Goal: Communication & Community: Participate in discussion

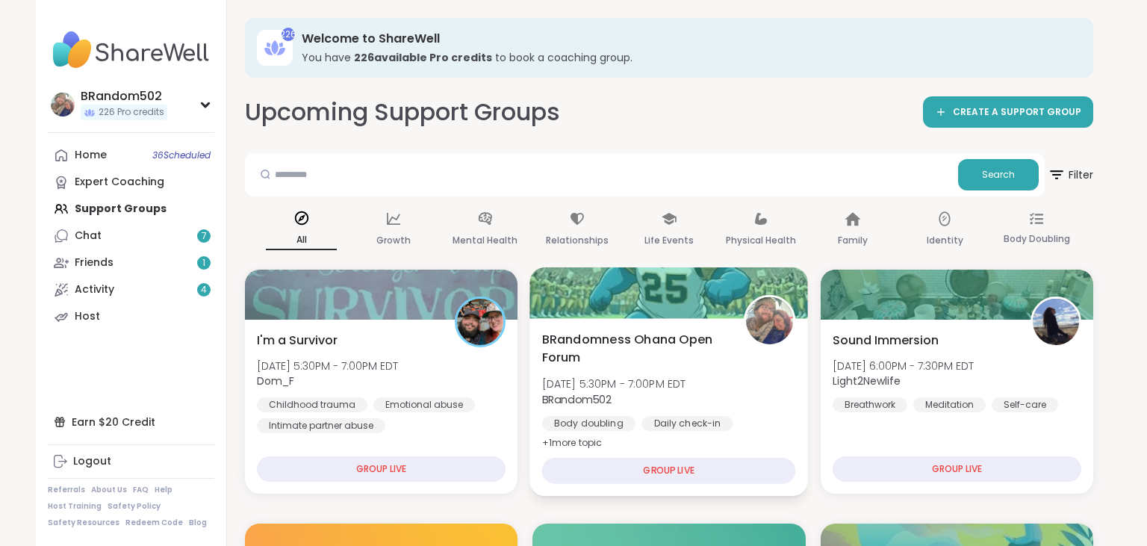
click at [656, 327] on div "BRandomness Ohana Open Forum [DATE] 5:30PM - 7:00PM EDT BRandom502 Body doublin…" at bounding box center [669, 407] width 278 height 178
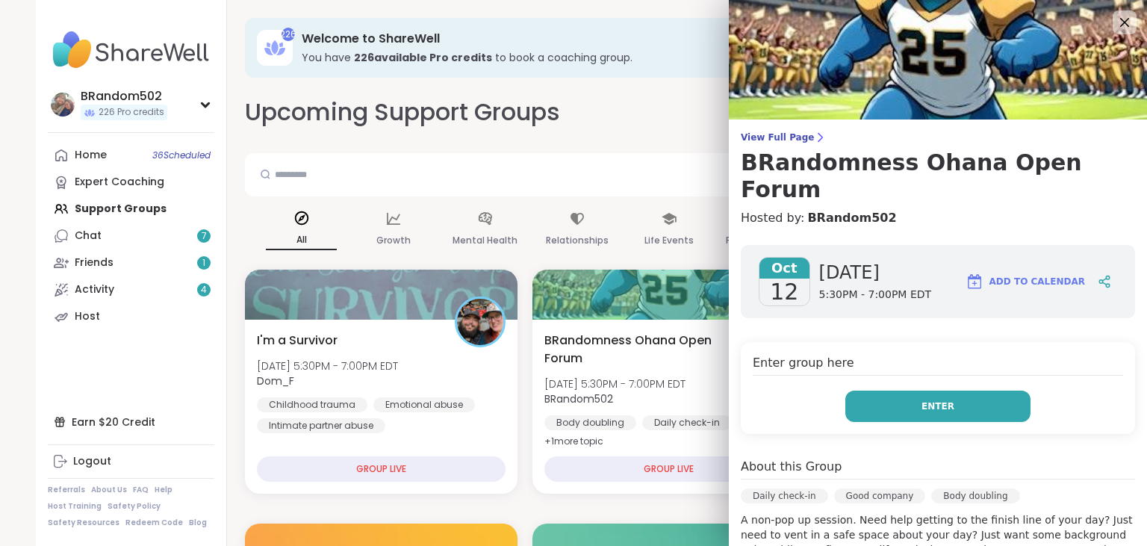
click at [939, 399] on span "Enter" at bounding box center [937, 405] width 33 height 13
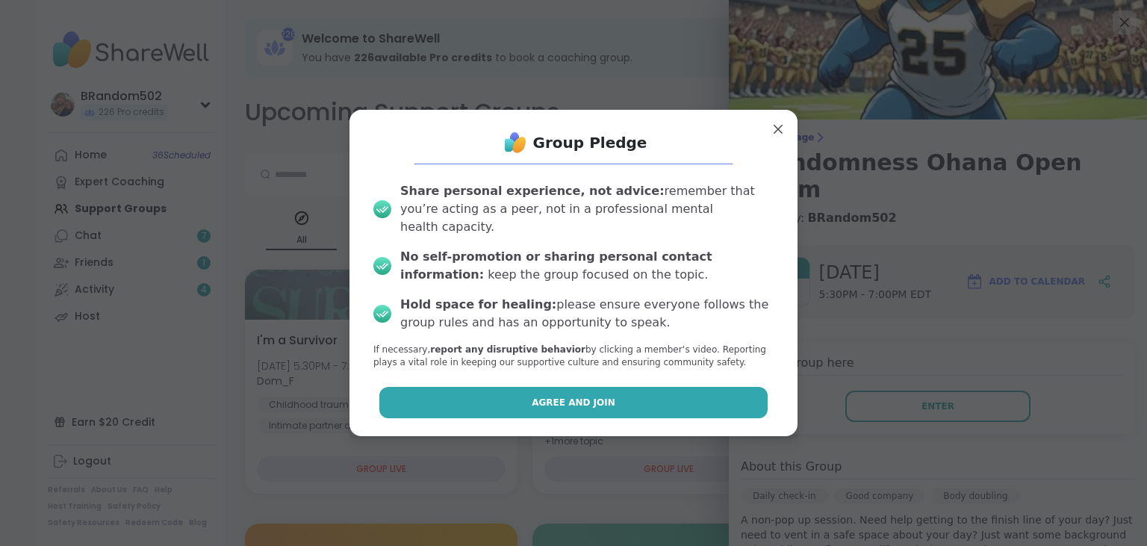
click at [592, 396] on span "Agree and Join" at bounding box center [574, 402] width 84 height 13
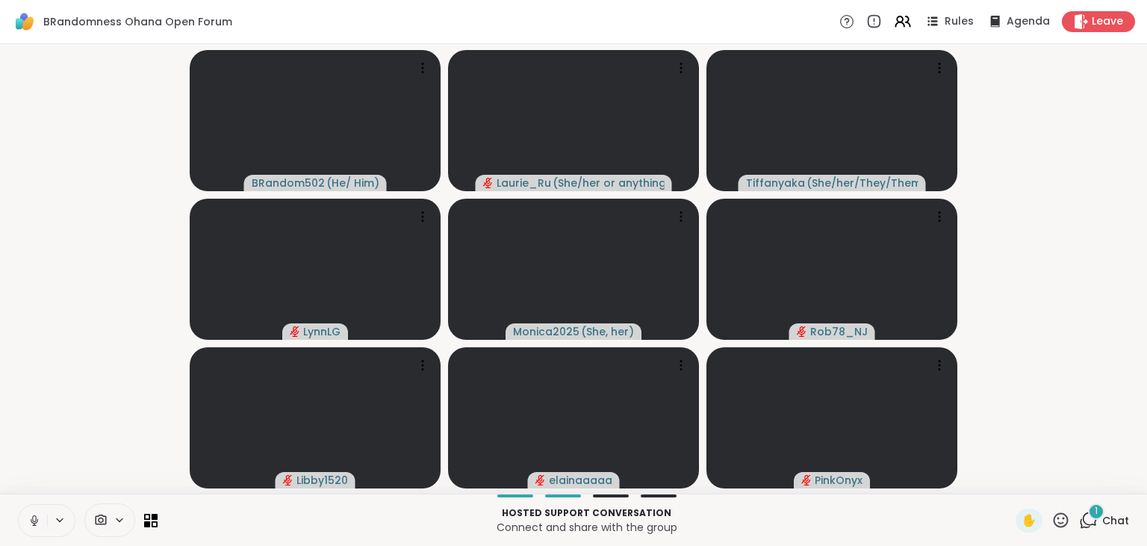
click at [32, 526] on icon at bounding box center [34, 520] width 13 height 13
click at [32, 519] on icon at bounding box center [34, 520] width 10 height 10
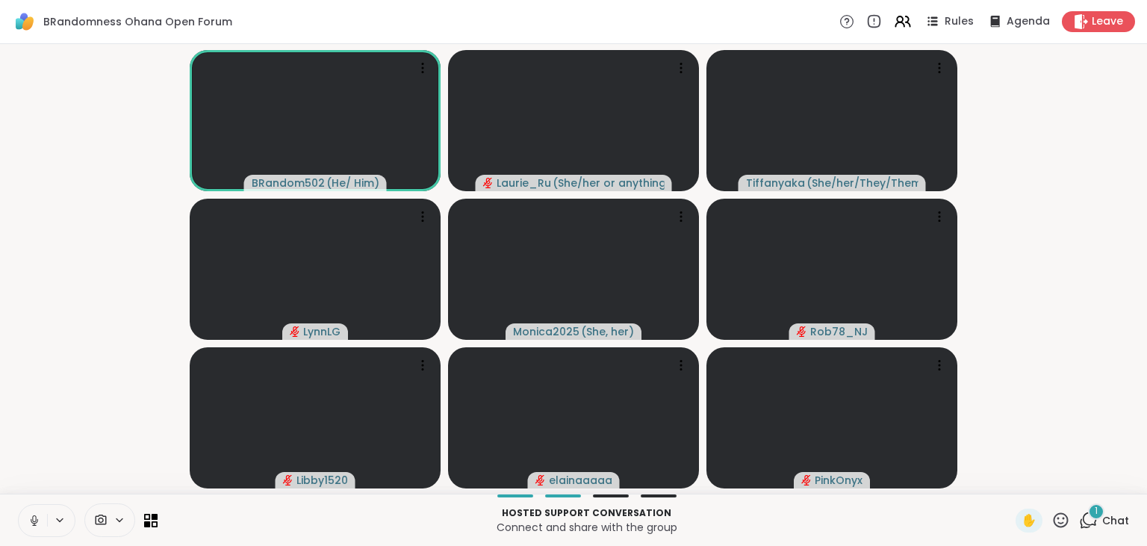
click at [1091, 517] on icon at bounding box center [1088, 520] width 19 height 19
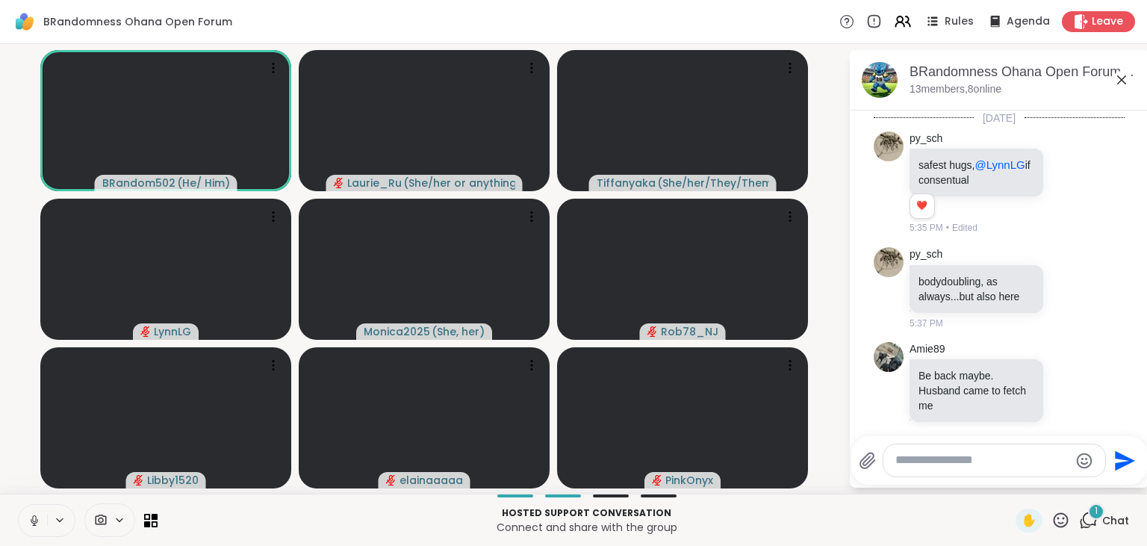
scroll to position [1511, 0]
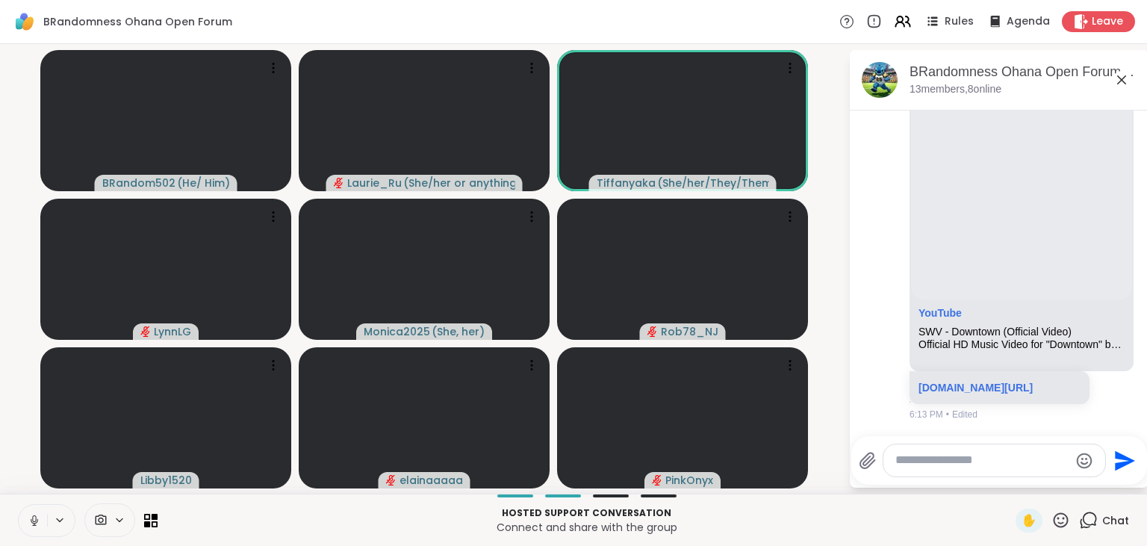
click at [34, 518] on icon at bounding box center [34, 520] width 13 height 13
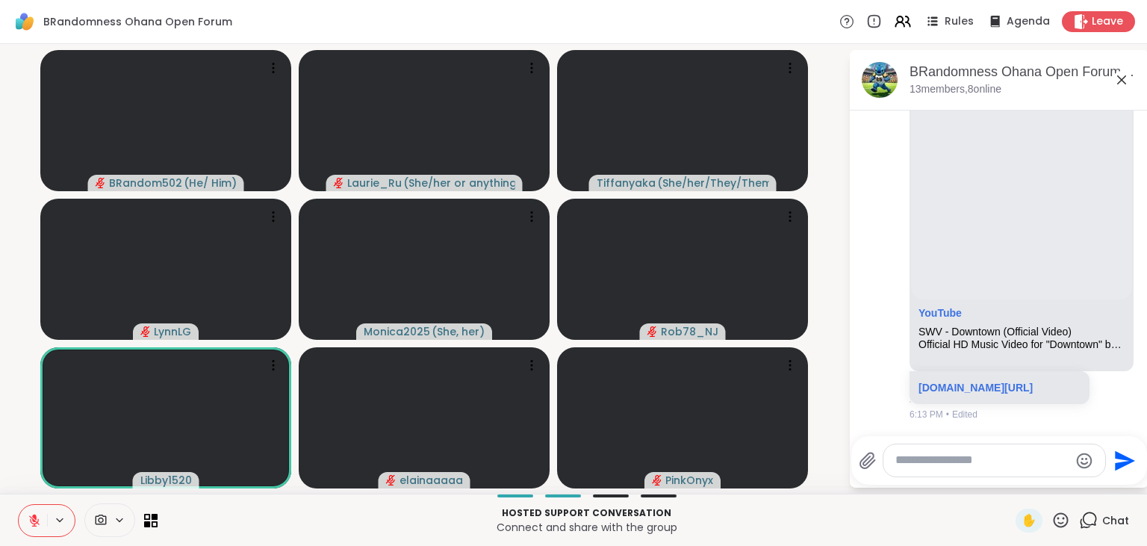
click at [34, 518] on icon at bounding box center [34, 517] width 4 height 6
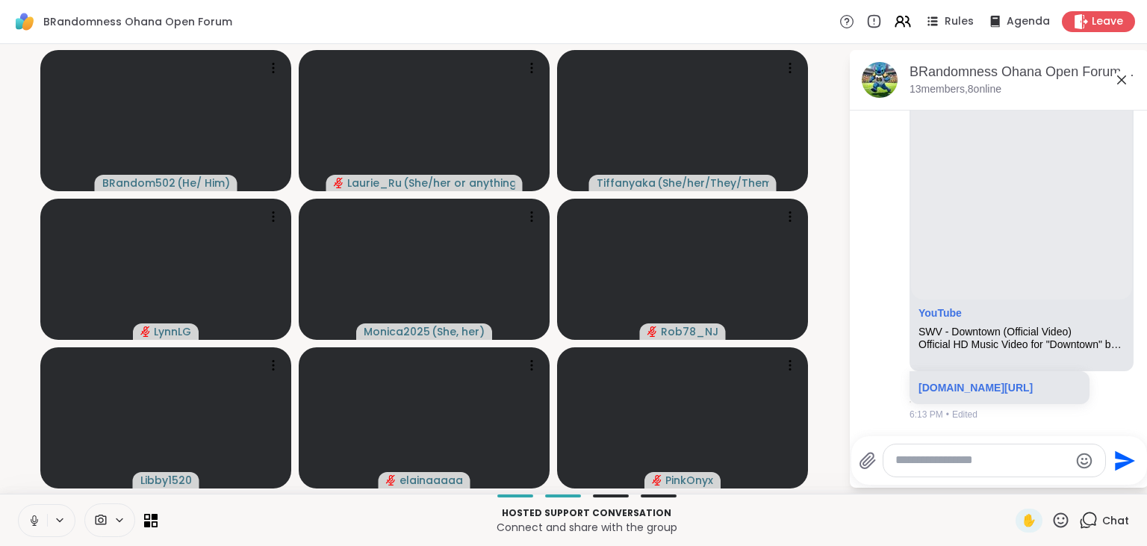
click at [34, 512] on button at bounding box center [33, 520] width 28 height 31
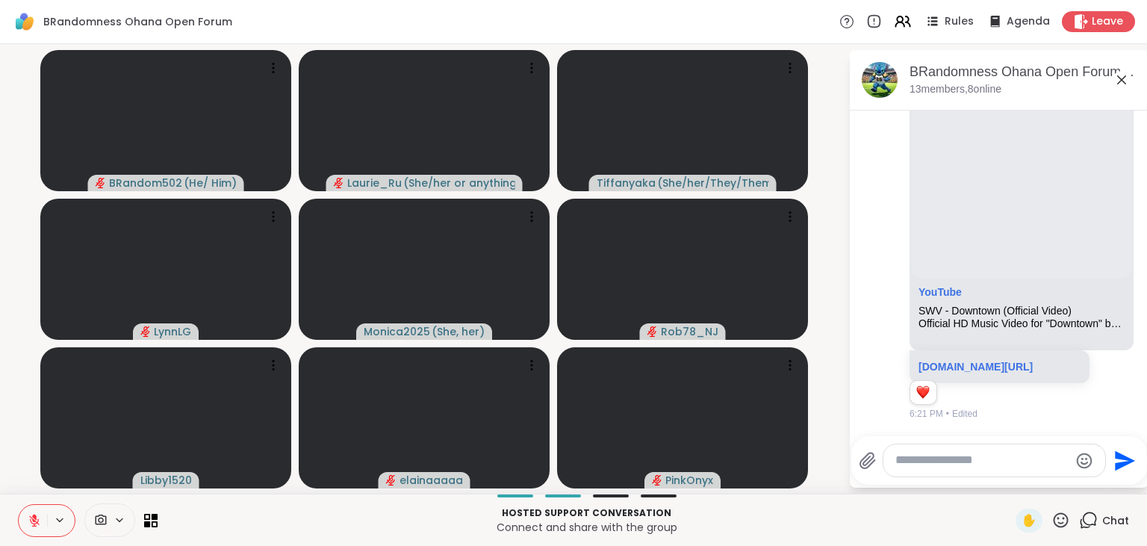
click at [39, 511] on button at bounding box center [33, 520] width 28 height 31
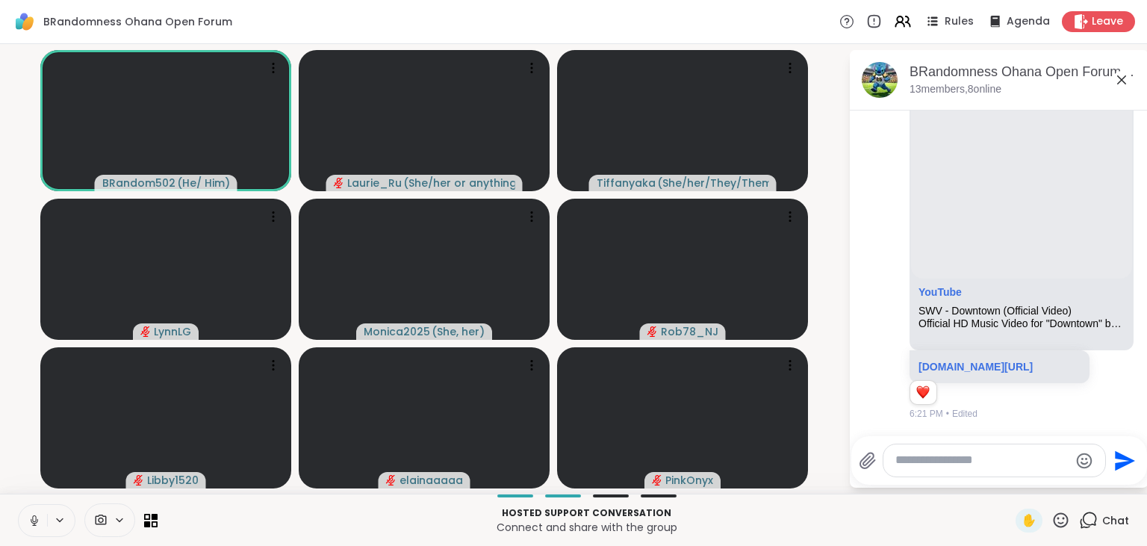
click at [34, 518] on icon at bounding box center [34, 520] width 13 height 13
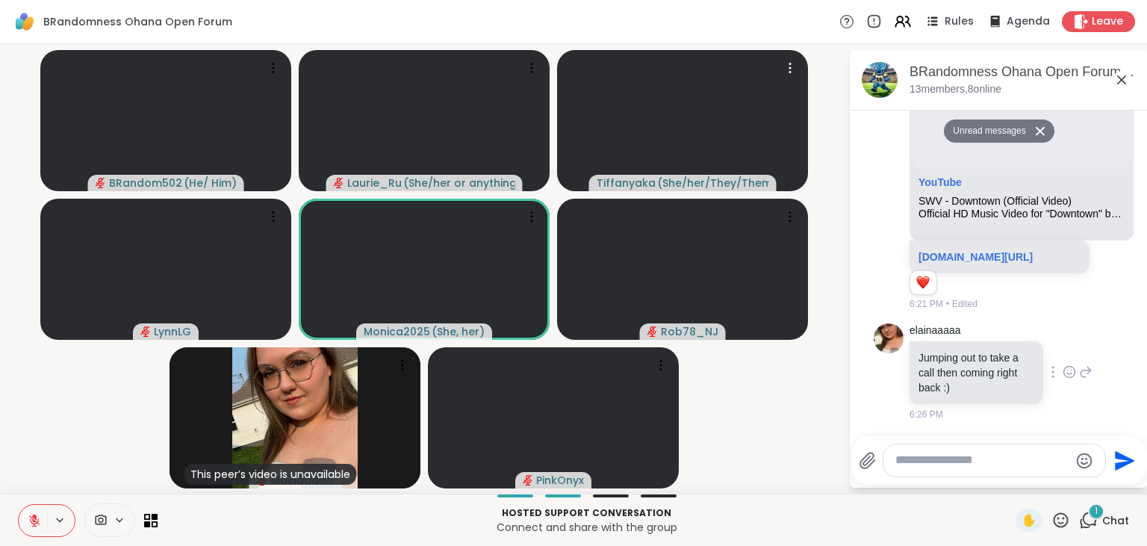
scroll to position [1605, 0]
click at [1065, 374] on icon at bounding box center [1068, 371] width 13 height 15
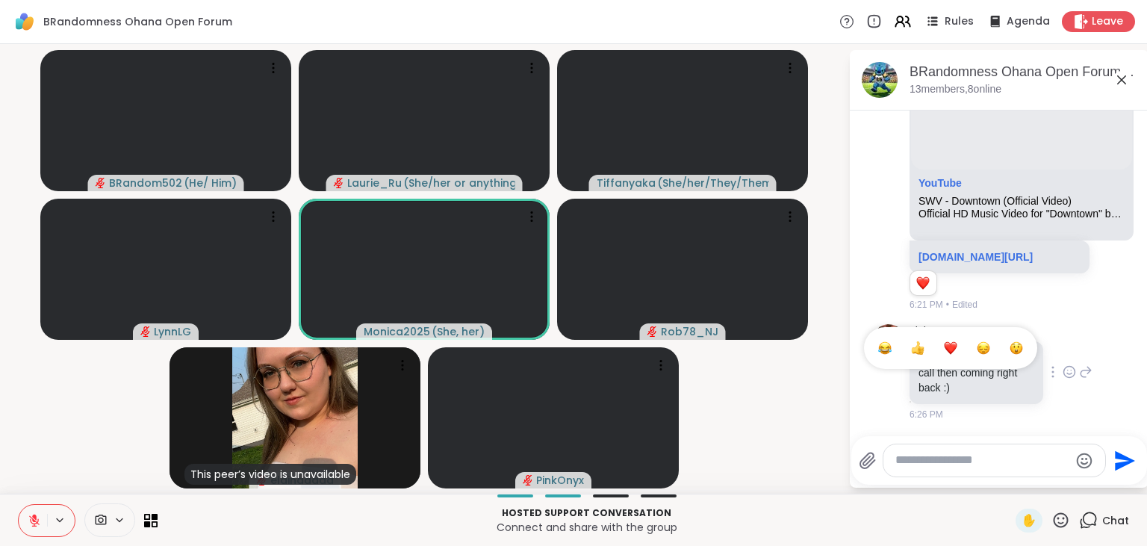
click at [950, 349] on div "Select Reaction: Heart" at bounding box center [950, 347] width 13 height 13
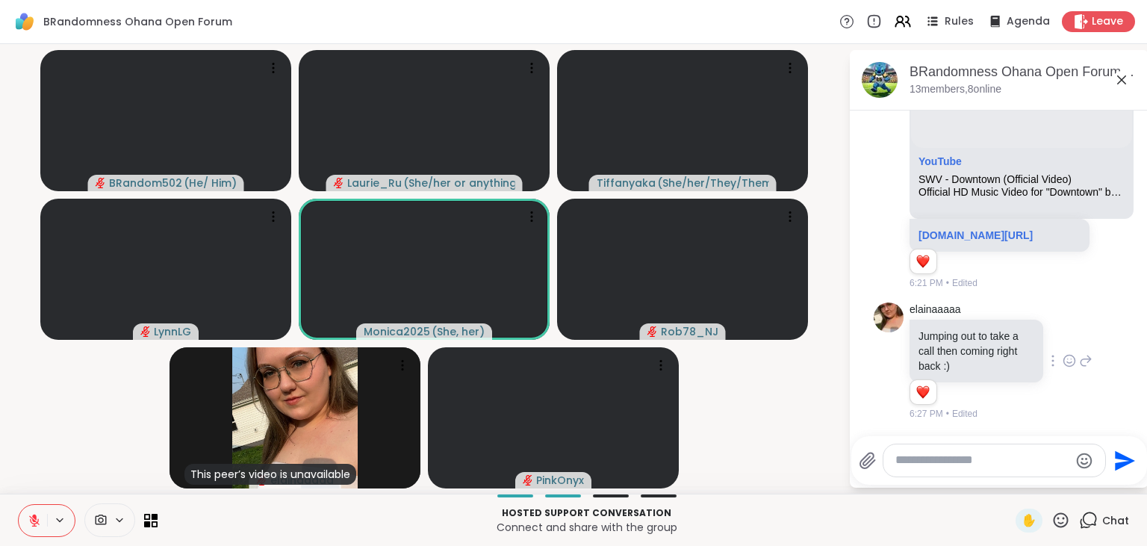
click at [911, 467] on textarea "Type your message" at bounding box center [982, 460] width 174 height 16
paste textarea "**********"
type textarea "**********"
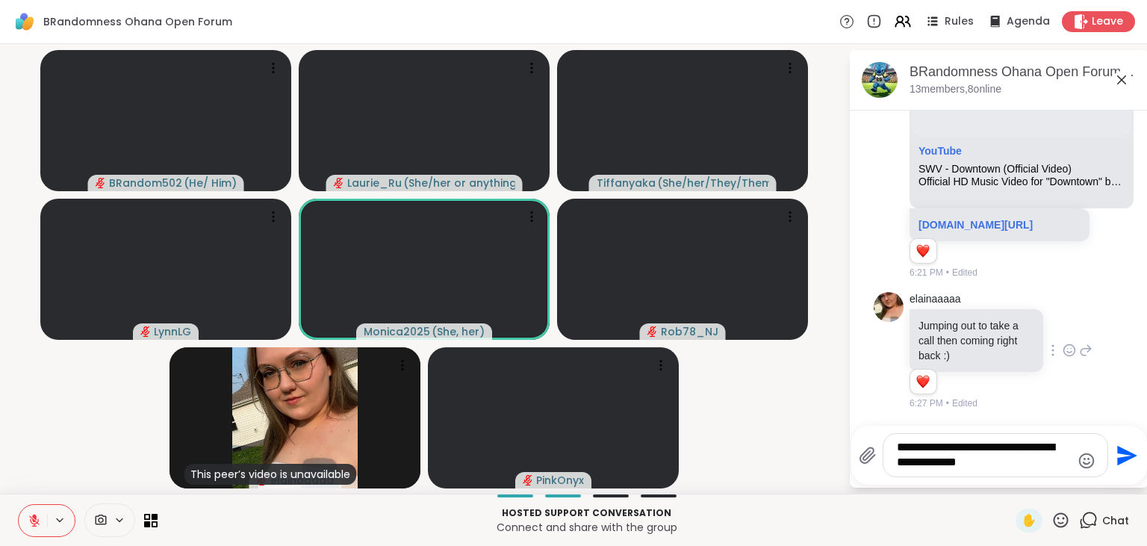
click at [1122, 450] on icon "Send" at bounding box center [1127, 455] width 20 height 20
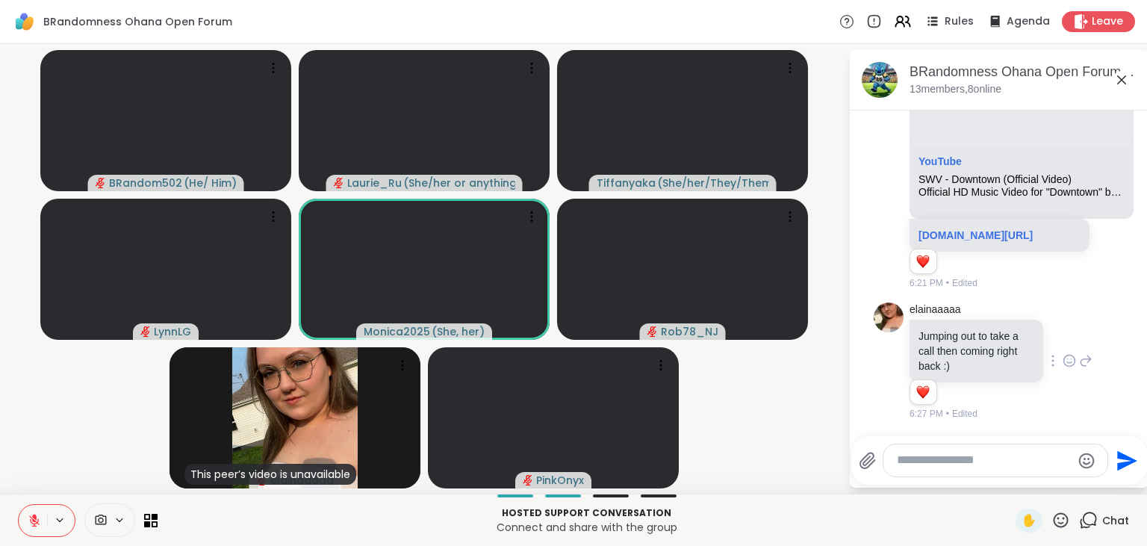
scroll to position [1736, 0]
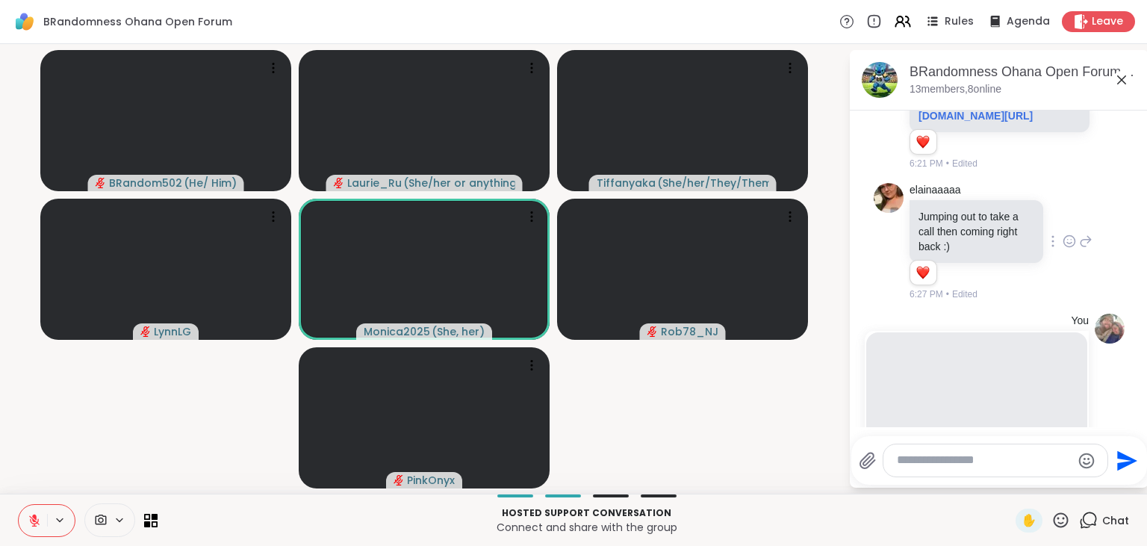
click at [29, 512] on button at bounding box center [33, 520] width 28 height 31
click at [42, 515] on button at bounding box center [33, 520] width 28 height 31
click at [30, 521] on icon at bounding box center [34, 520] width 13 height 13
click at [1089, 523] on icon at bounding box center [1088, 520] width 19 height 19
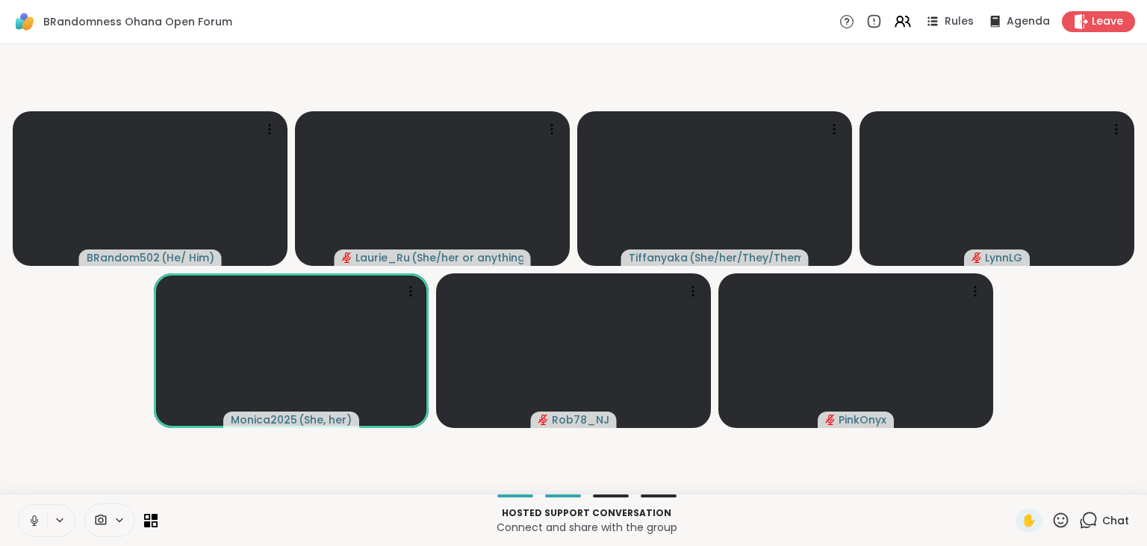
click at [1089, 523] on icon at bounding box center [1088, 520] width 19 height 19
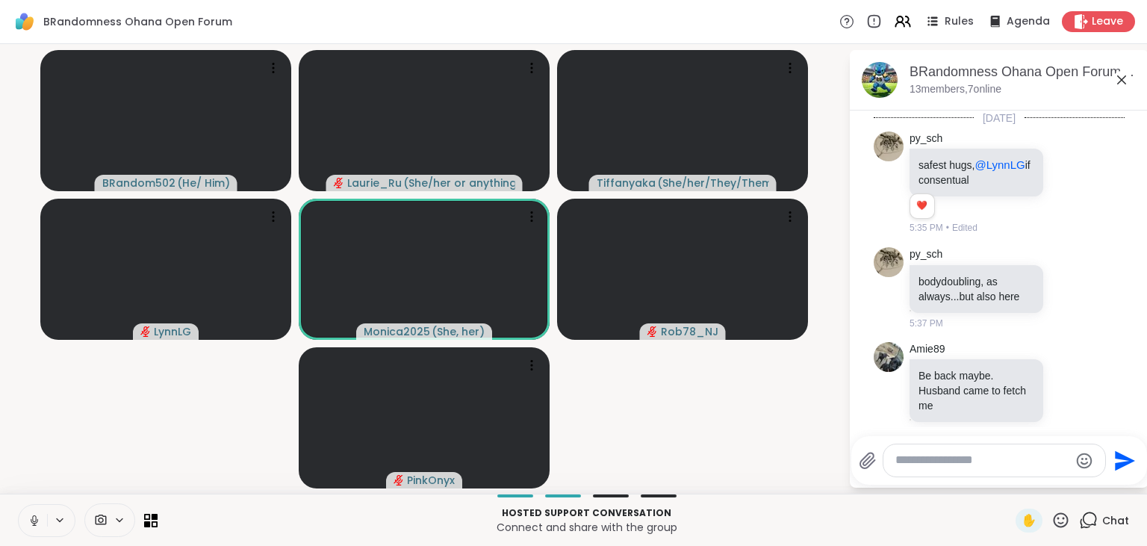
scroll to position [1979, 0]
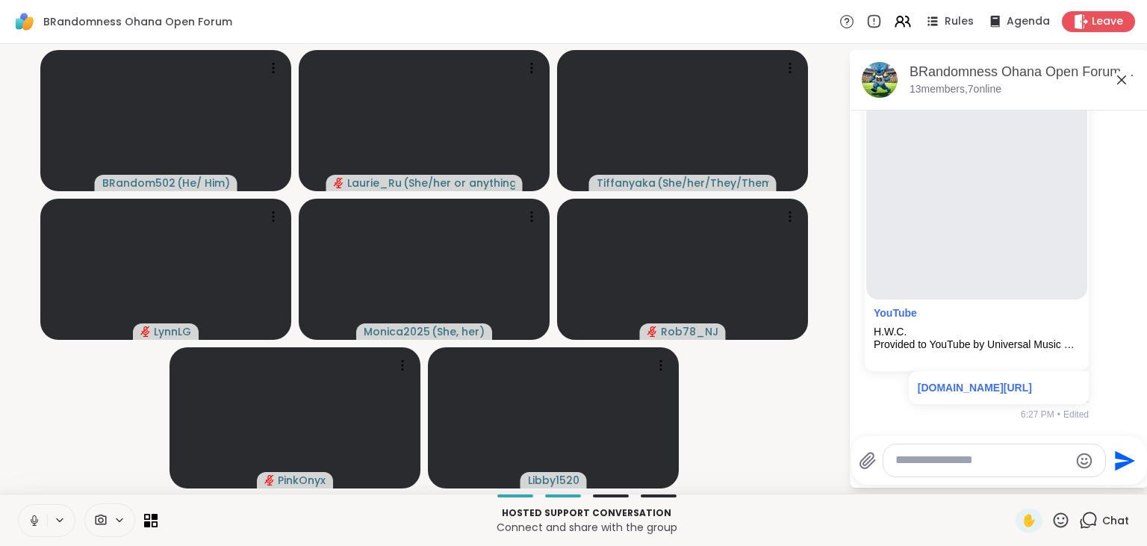
click at [28, 514] on icon at bounding box center [34, 520] width 13 height 13
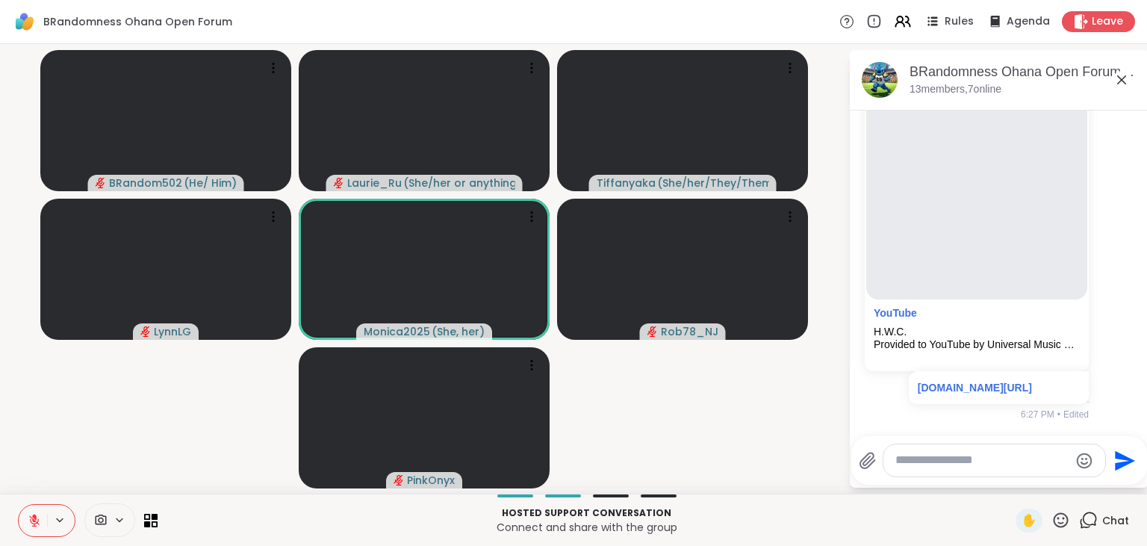
click at [28, 514] on icon at bounding box center [34, 520] width 13 height 13
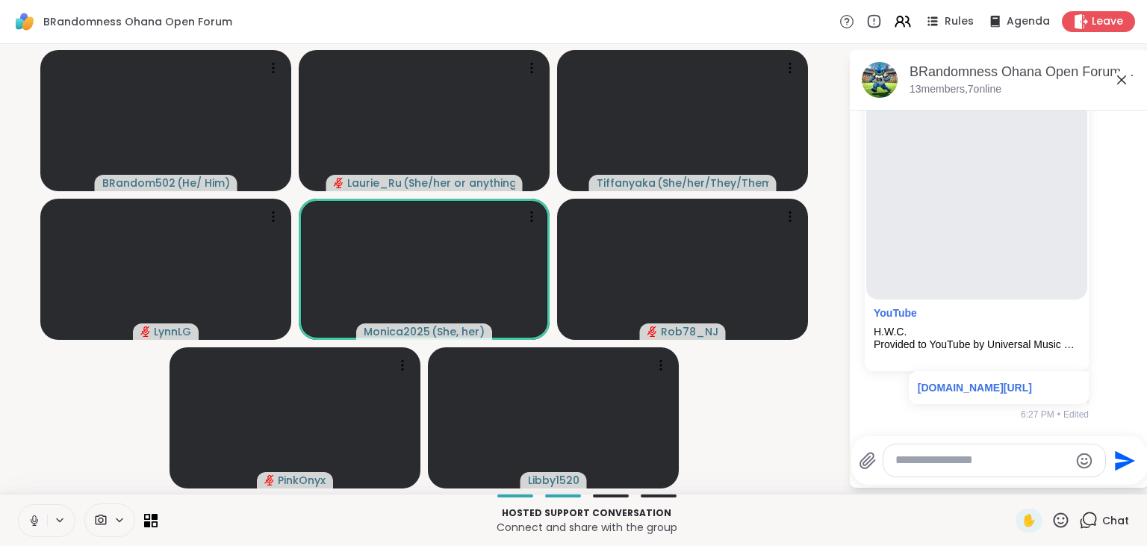
click at [34, 516] on icon at bounding box center [34, 520] width 13 height 13
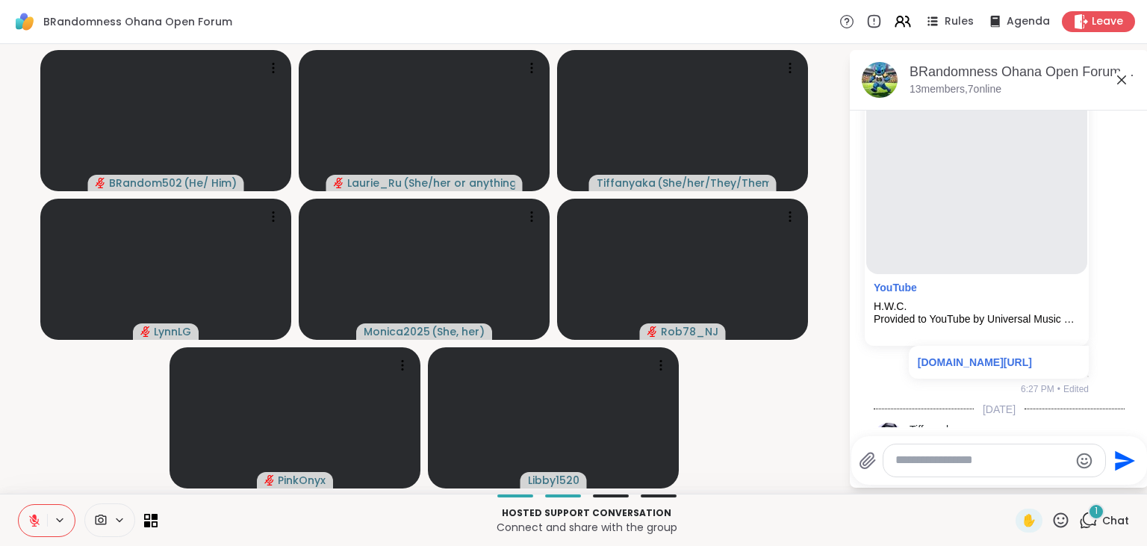
scroll to position [2073, 0]
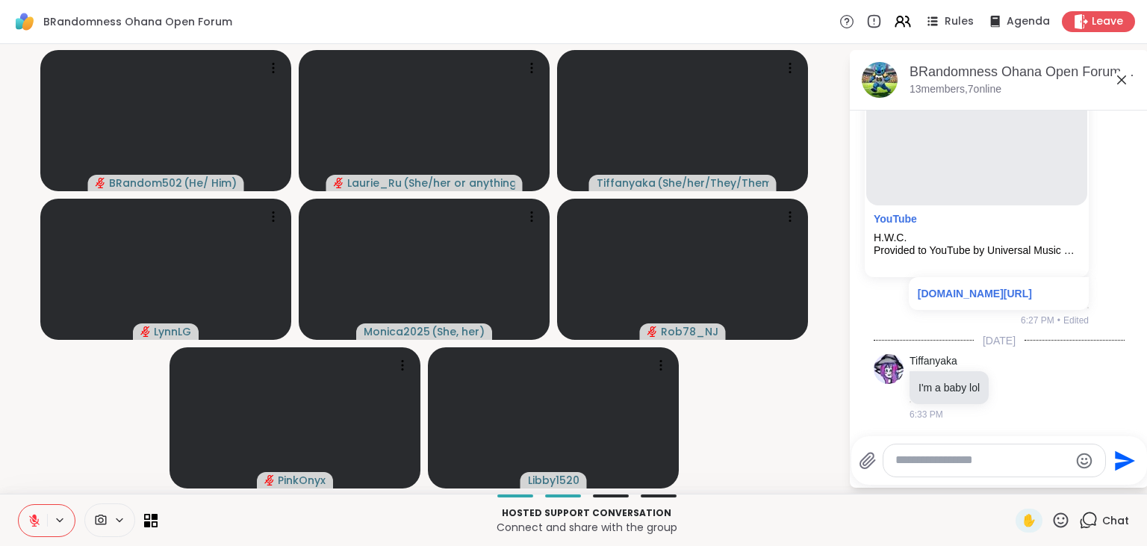
click at [33, 518] on icon at bounding box center [34, 520] width 13 height 13
click at [34, 528] on button at bounding box center [33, 520] width 28 height 31
click at [35, 506] on button at bounding box center [33, 520] width 28 height 31
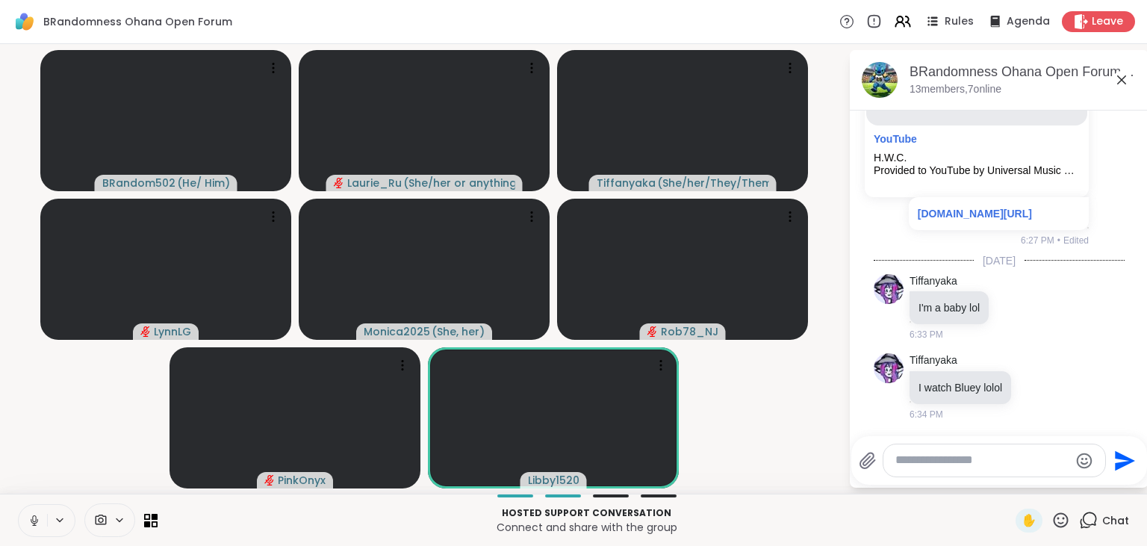
click at [34, 526] on icon at bounding box center [34, 520] width 13 height 13
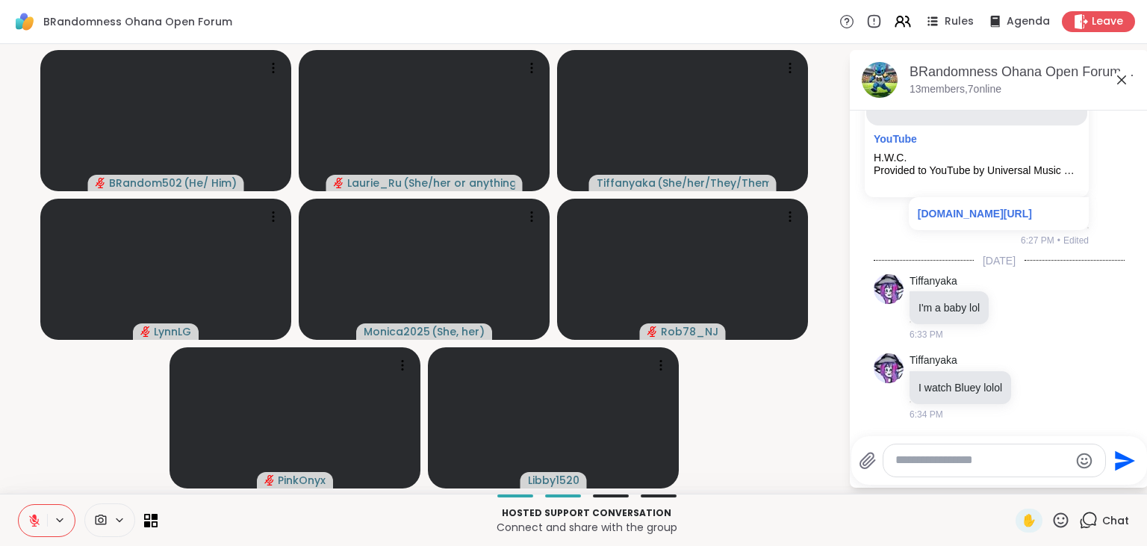
click at [37, 513] on button at bounding box center [33, 520] width 28 height 31
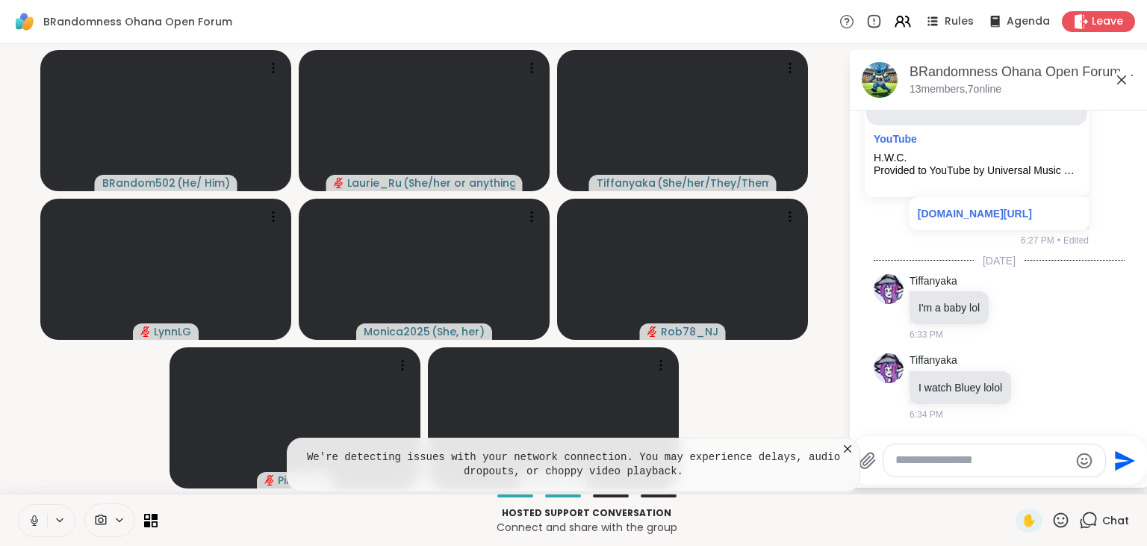
click at [850, 448] on icon at bounding box center [847, 448] width 15 height 15
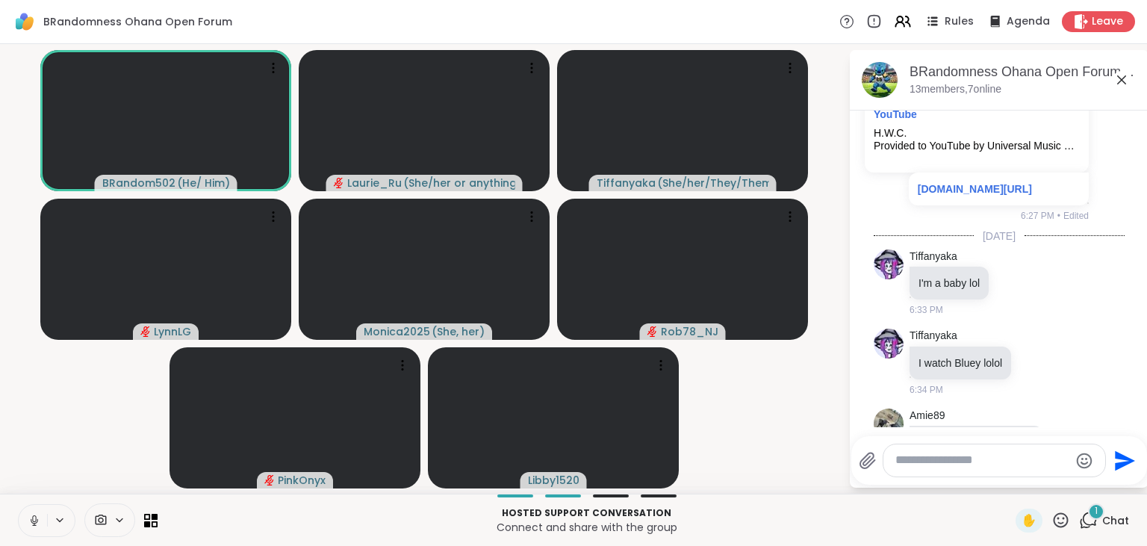
scroll to position [2568, 0]
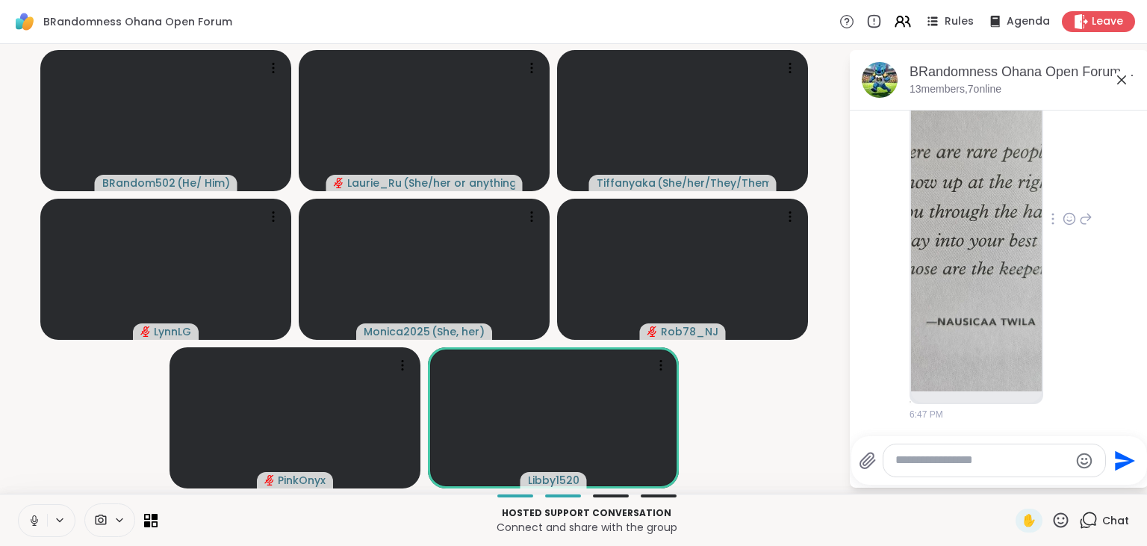
click at [1069, 217] on icon at bounding box center [1068, 218] width 13 height 15
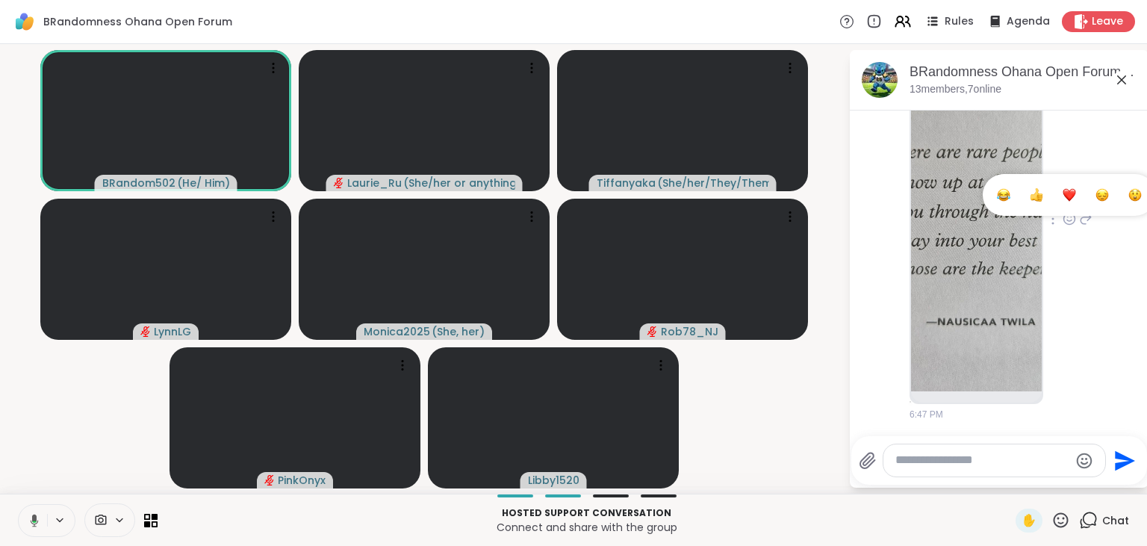
click at [1069, 195] on div "Select Reaction: Heart" at bounding box center [1068, 194] width 13 height 13
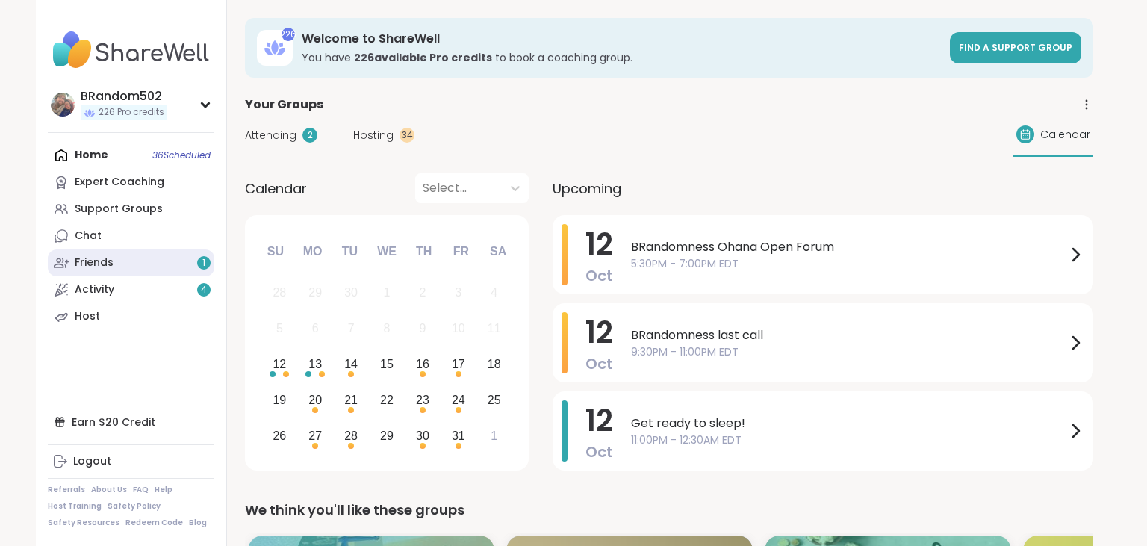
click at [156, 263] on link "Friends 1" at bounding box center [131, 262] width 166 height 27
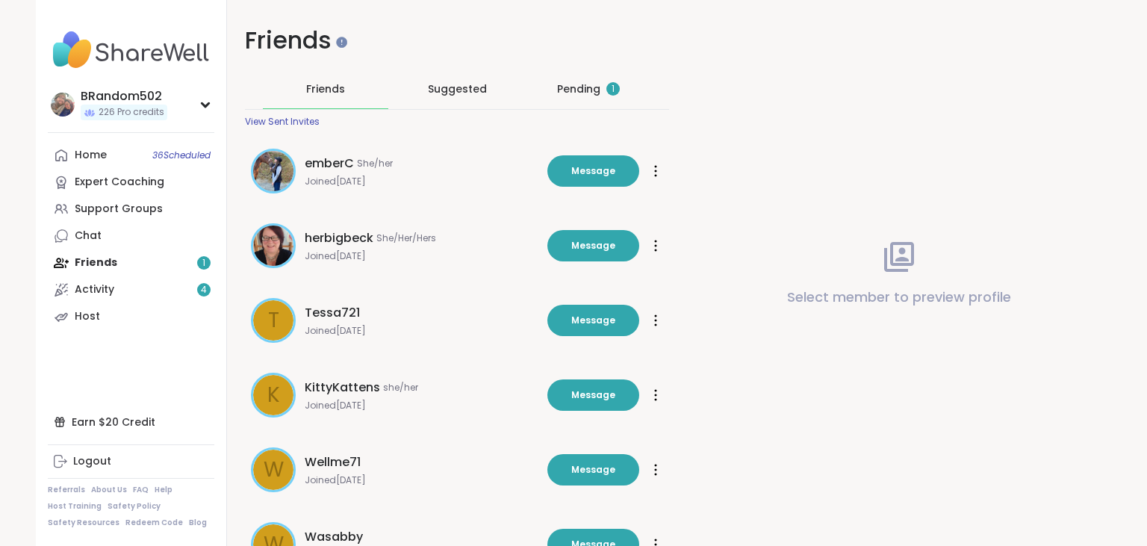
click at [572, 97] on div "Pending 1" at bounding box center [588, 88] width 125 height 39
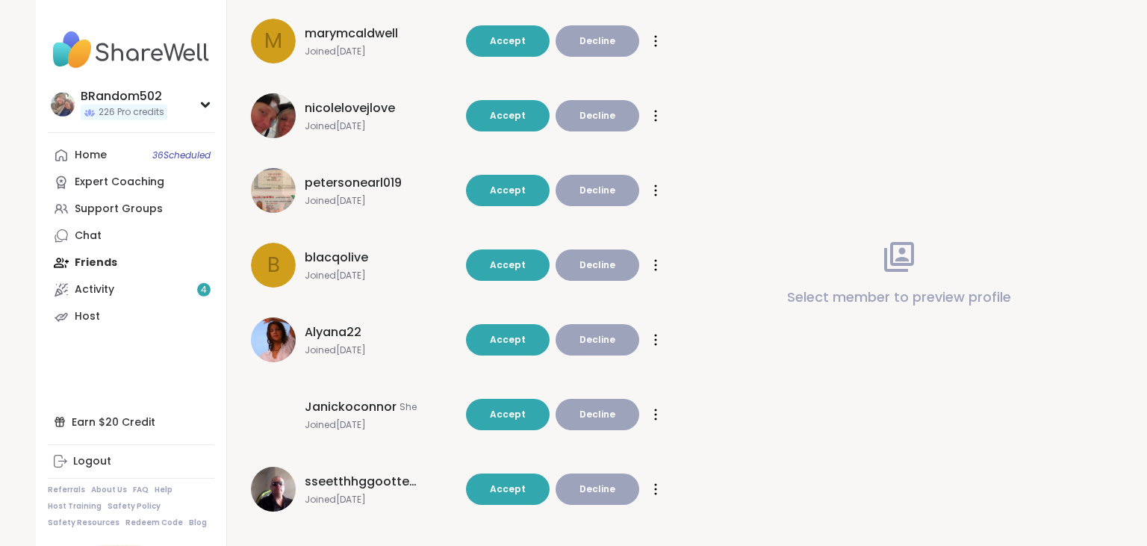
scroll to position [295, 0]
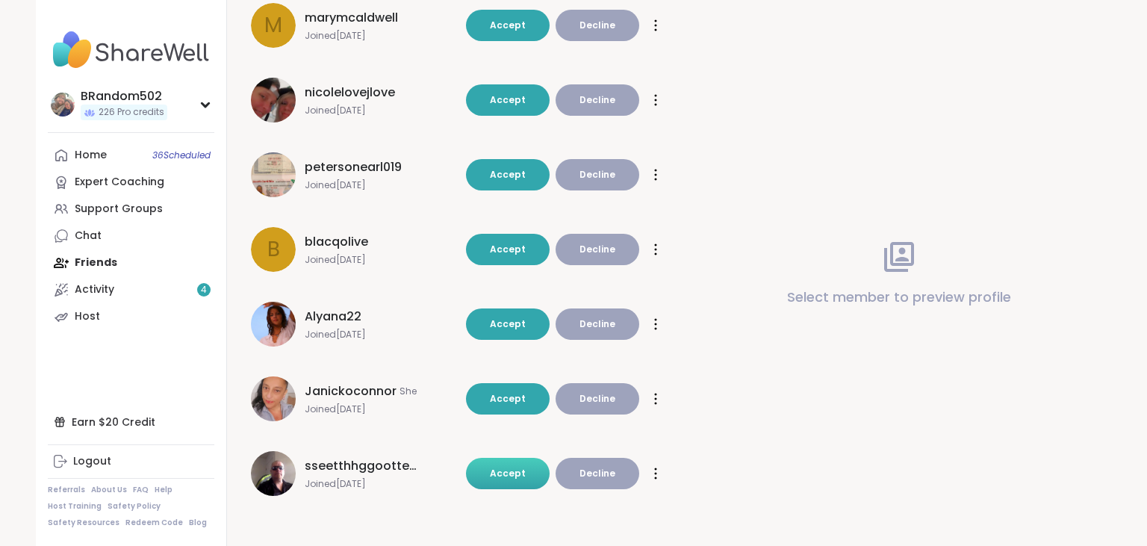
click at [493, 485] on button "Accept" at bounding box center [508, 473] width 84 height 31
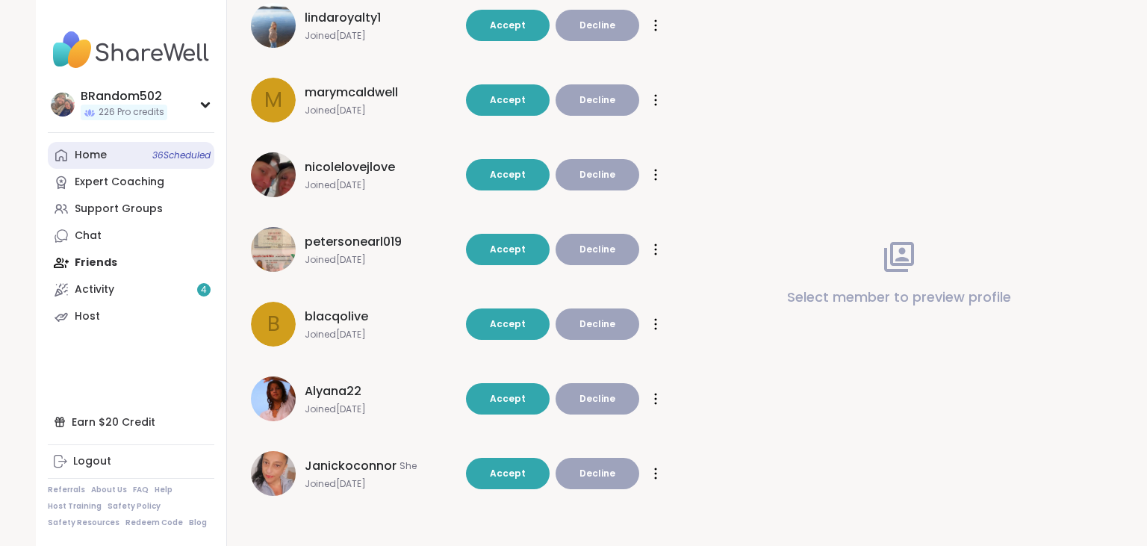
click at [93, 148] on link "Home 36 Scheduled" at bounding box center [131, 155] width 166 height 27
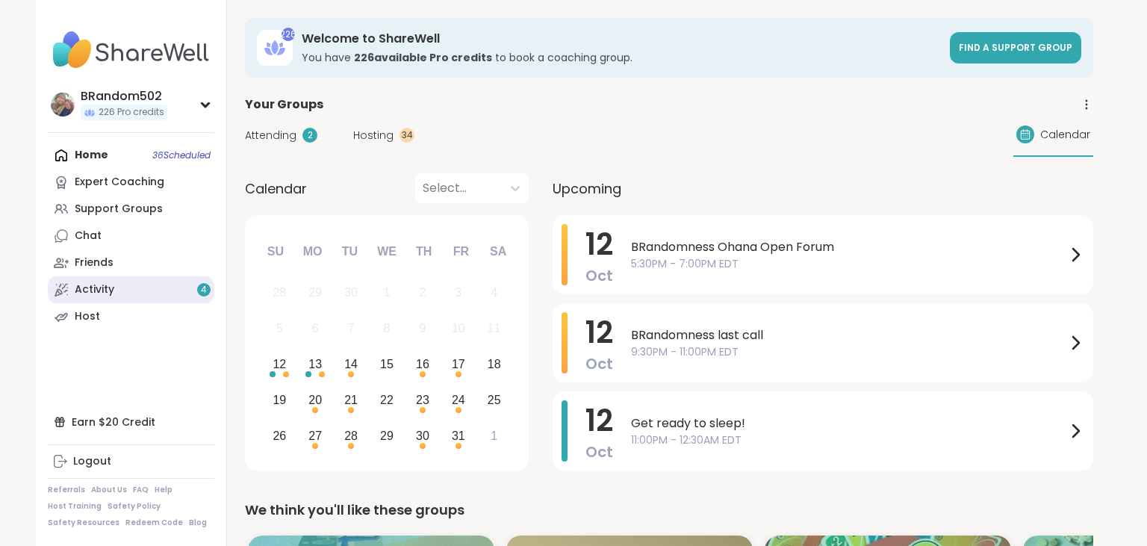
click at [92, 302] on link "Activity 4" at bounding box center [131, 289] width 166 height 27
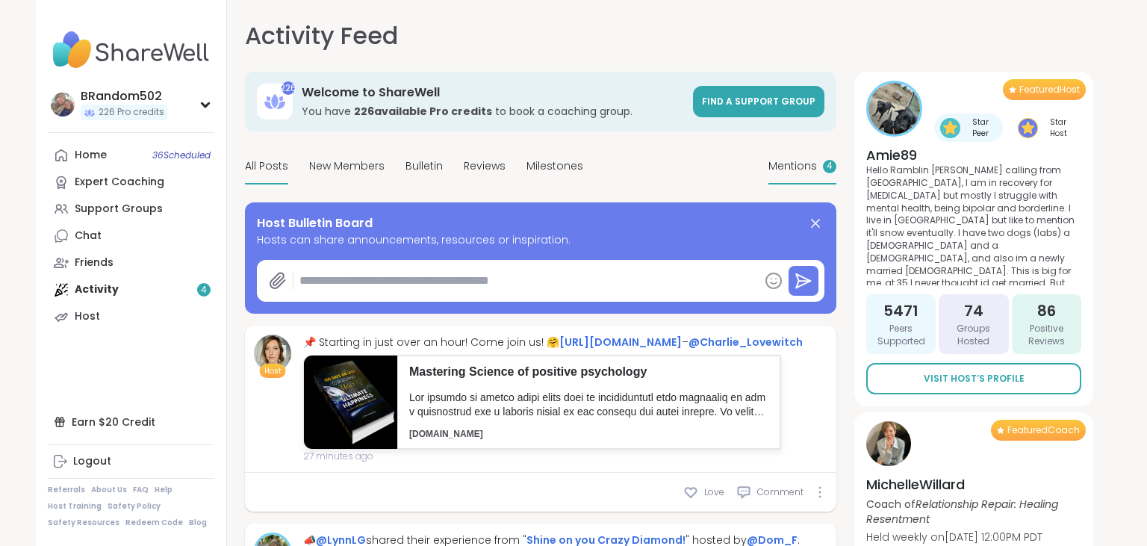
click at [811, 161] on span "Mentions" at bounding box center [792, 166] width 49 height 16
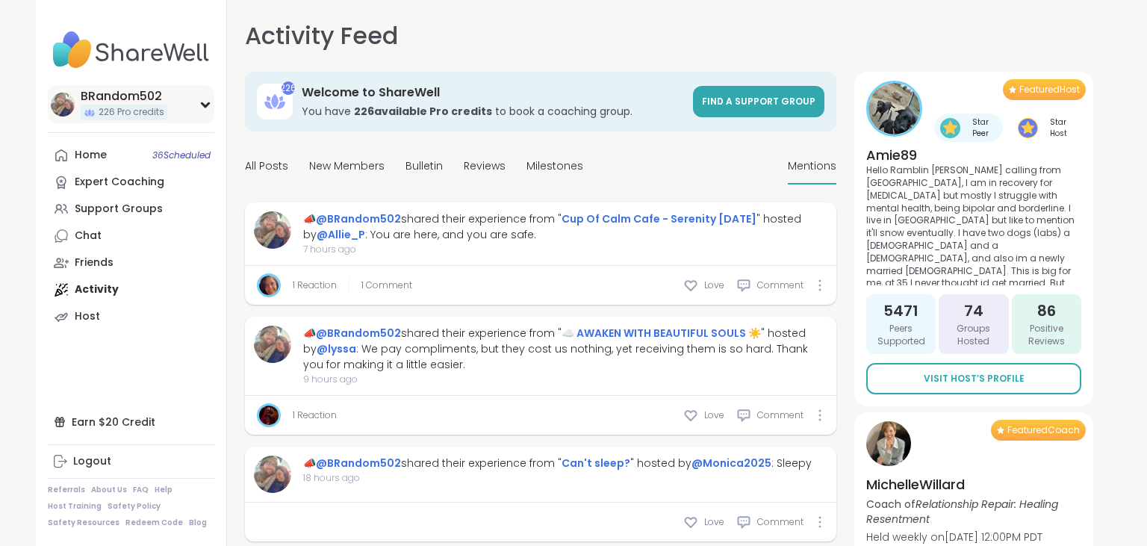
click at [206, 110] on div "BRandom502 226 Pro credits" at bounding box center [131, 104] width 166 height 38
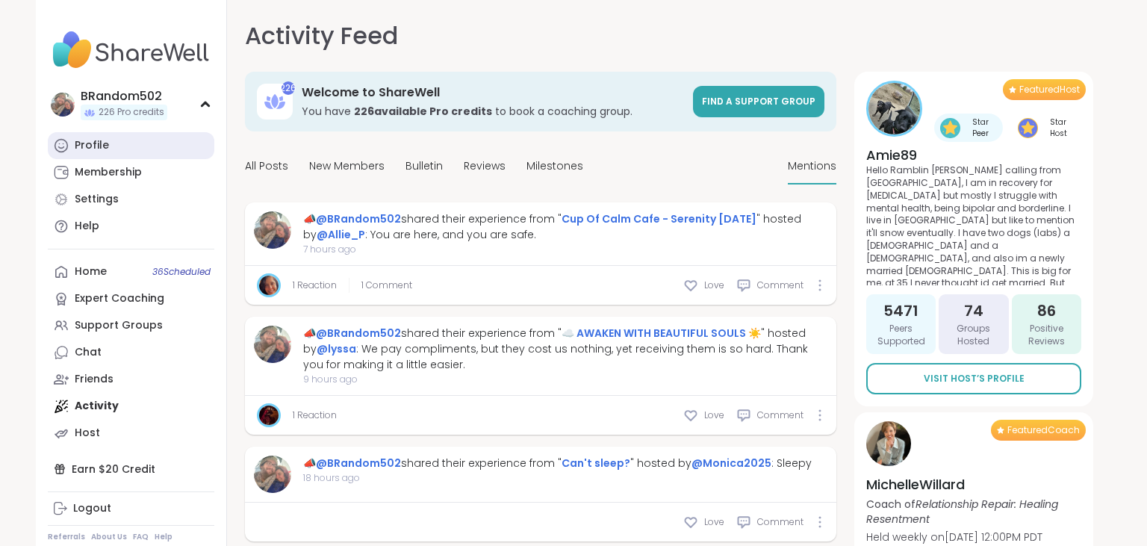
click at [116, 149] on link "Profile" at bounding box center [131, 145] width 166 height 27
